Goal: Transaction & Acquisition: Purchase product/service

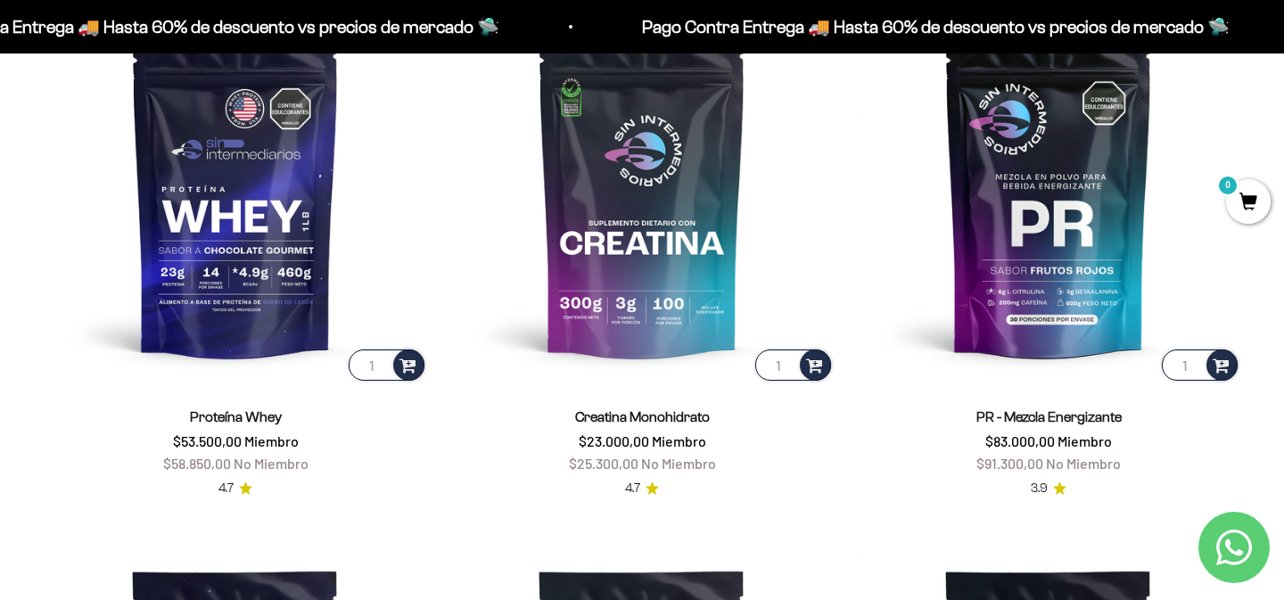
scroll to position [828, 0]
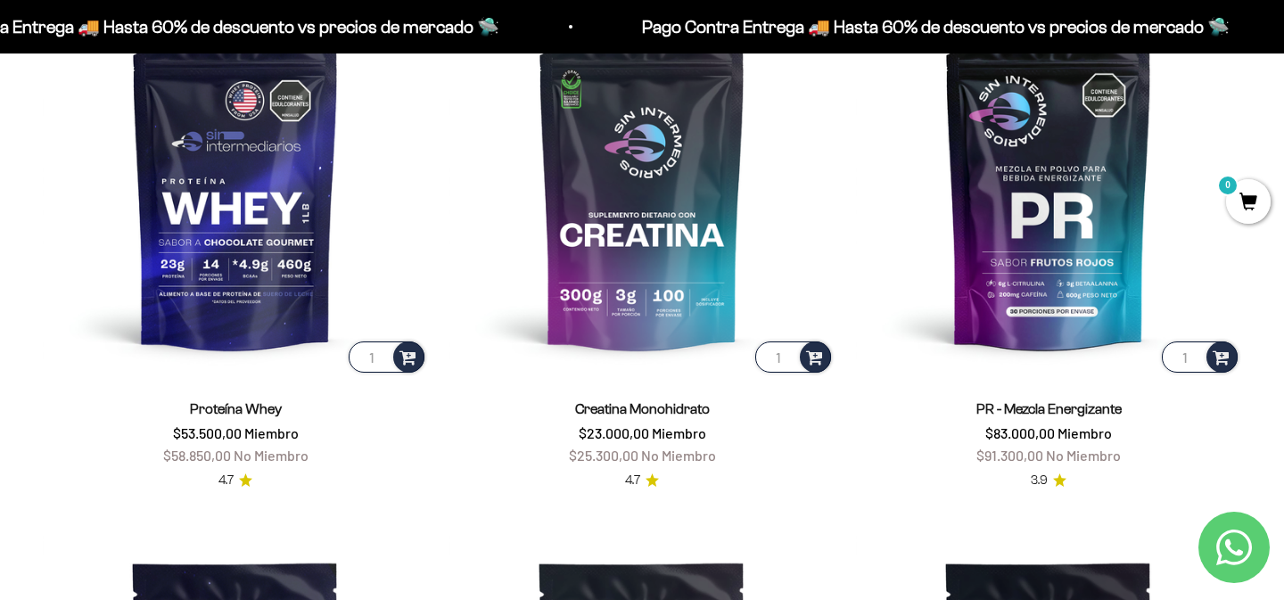
click at [255, 407] on link "Proteína Whey" at bounding box center [236, 408] width 92 height 15
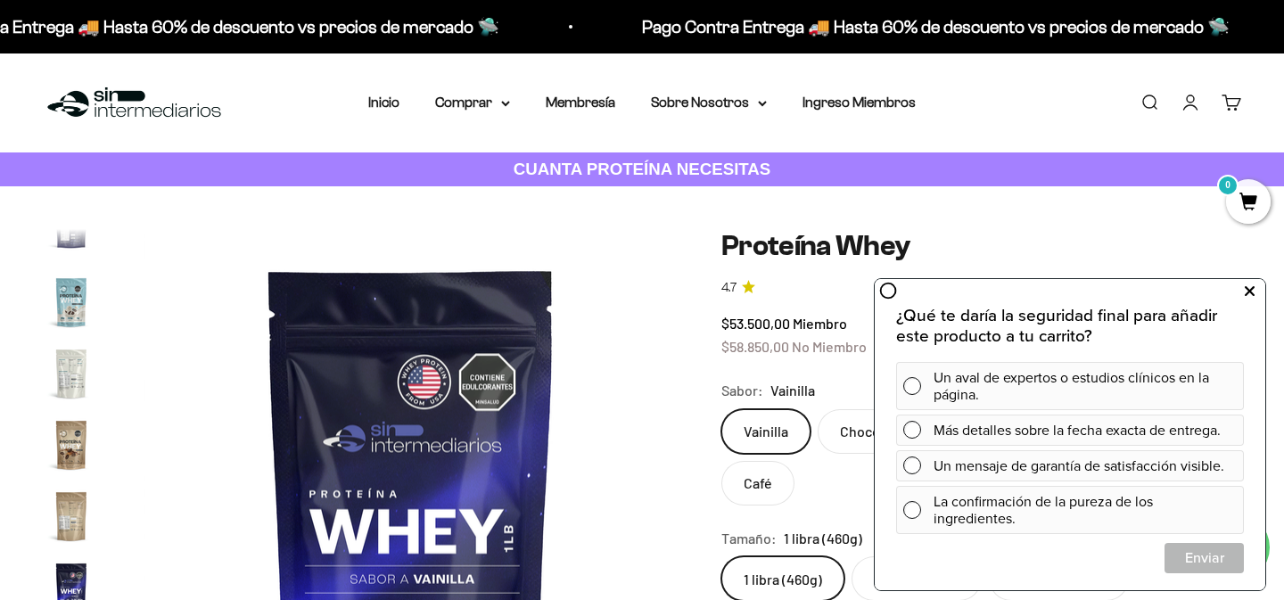
click at [1247, 298] on icon at bounding box center [1250, 291] width 10 height 23
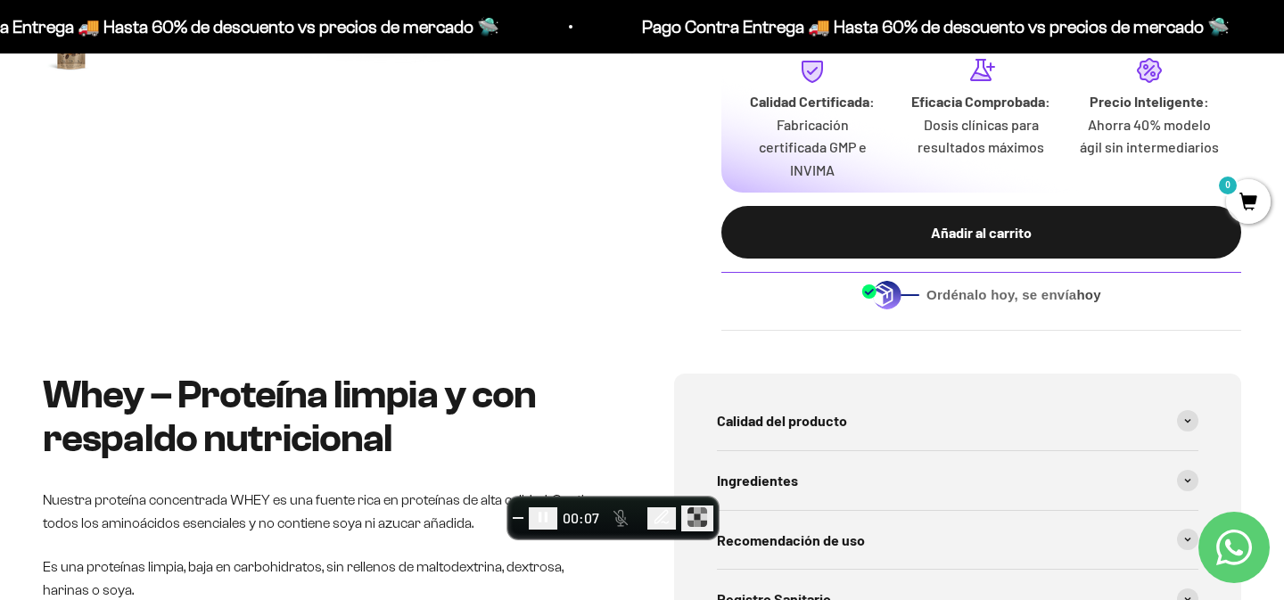
scroll to position [678, 0]
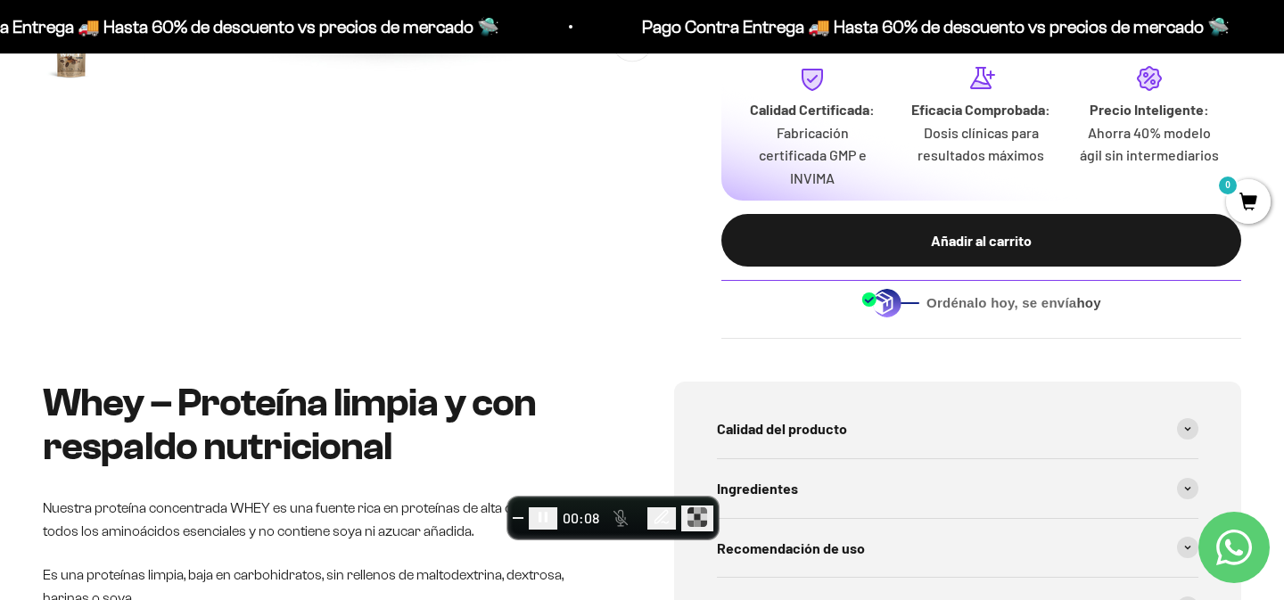
click at [941, 303] on span "Ordénalo [DATE], se envía [DATE]" at bounding box center [1014, 303] width 175 height 20
click at [780, 301] on div "Ordénalo [DATE], se envía [DATE]" at bounding box center [981, 302] width 520 height 45
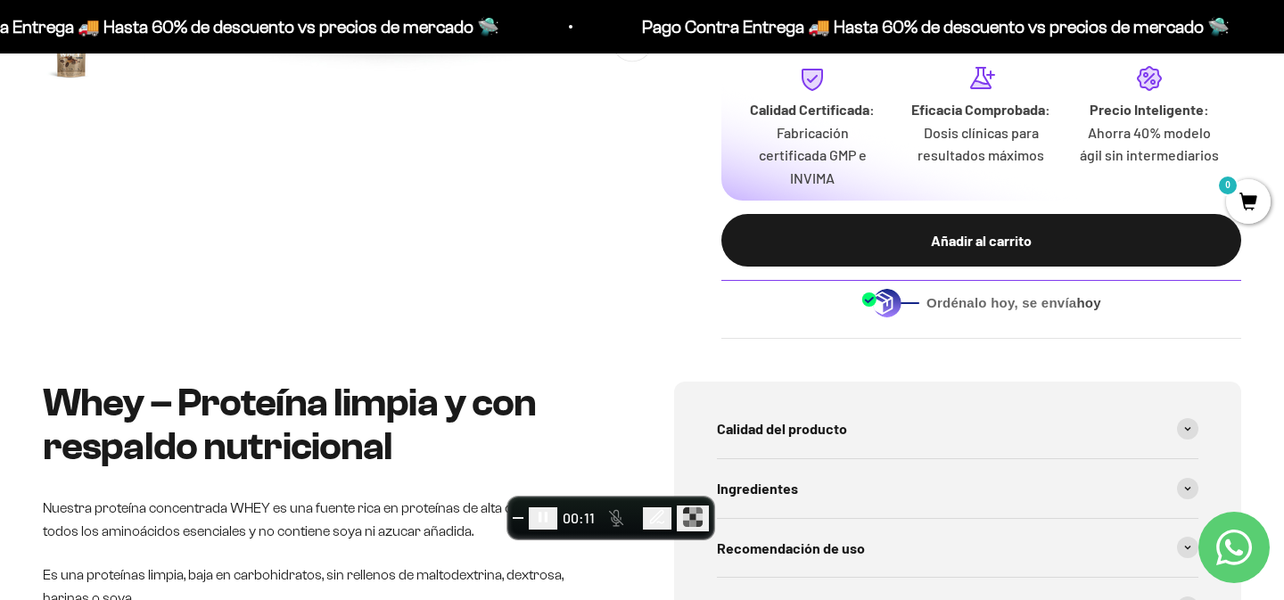
click at [552, 520] on icon "Pause recording" at bounding box center [543, 517] width 18 height 18
